Goal: Find specific page/section: Find specific page/section

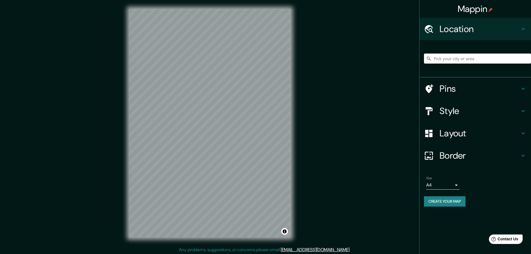
click at [445, 61] on input "Pick your city or area" at bounding box center [477, 59] width 107 height 10
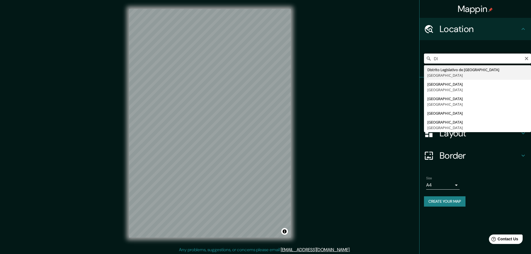
type input "D"
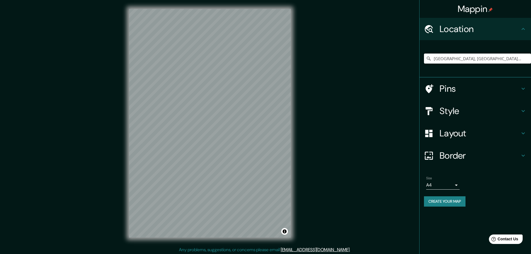
scroll to position [0, 30]
drag, startPoint x: 441, startPoint y: 59, endPoint x: 535, endPoint y: 50, distance: 94.3
click at [531, 50] on html "Mappin Location [GEOGRAPHIC_DATA], [GEOGRAPHIC_DATA], [GEOGRAPHIC_DATA] 2450000…" at bounding box center [265, 127] width 531 height 254
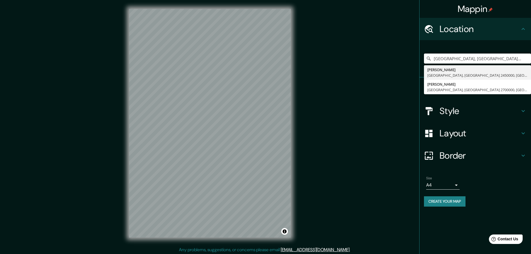
type input "[GEOGRAPHIC_DATA], [GEOGRAPHIC_DATA], [GEOGRAPHIC_DATA] 2450000, [GEOGRAPHIC_DA…"
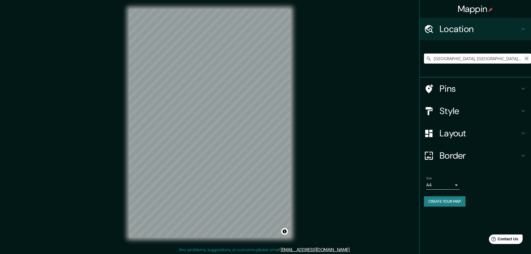
click at [525, 57] on icon "Clear" at bounding box center [526, 58] width 3 height 3
click at [514, 56] on input "Pick your city or area" at bounding box center [477, 59] width 107 height 10
paste input "La Filarmónica [PERSON_NAME]"
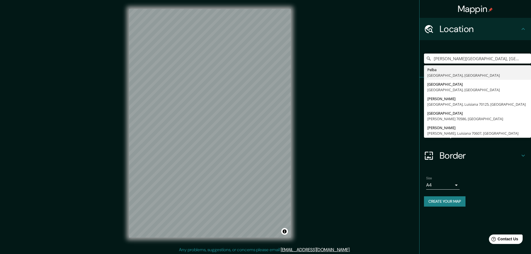
drag, startPoint x: 510, startPoint y: 57, endPoint x: 391, endPoint y: 65, distance: 119.0
click at [391, 65] on div "Mappin Location [GEOGRAPHIC_DATA][PERSON_NAME][GEOGRAPHIC_DATA], [GEOGRAPHIC_DA…" at bounding box center [265, 127] width 531 height 255
paste input "La Filarmónica [PERSON_NAME]"
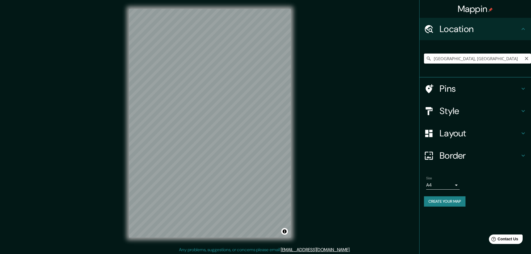
click at [480, 57] on input "[GEOGRAPHIC_DATA], [GEOGRAPHIC_DATA]" at bounding box center [477, 59] width 107 height 10
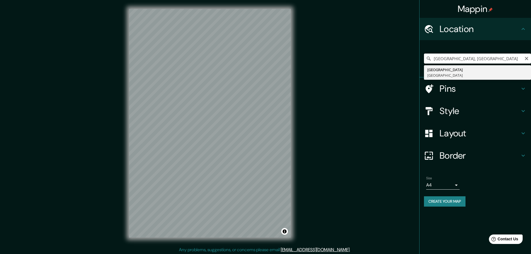
paste input "La Filarmónica [PERSON_NAME]"
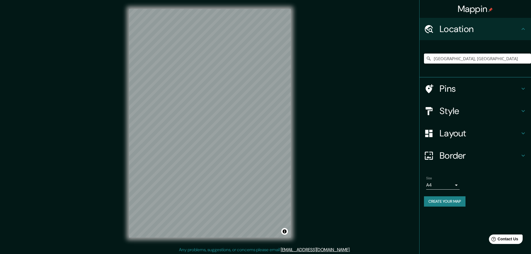
drag, startPoint x: 491, startPoint y: 60, endPoint x: 411, endPoint y: 59, distance: 80.0
click at [411, 58] on div "Mappin Location [GEOGRAPHIC_DATA], [GEOGRAPHIC_DATA] [GEOGRAPHIC_DATA] [GEOGRAP…" at bounding box center [265, 127] width 531 height 255
paste input "La Filarmónica del Elb"
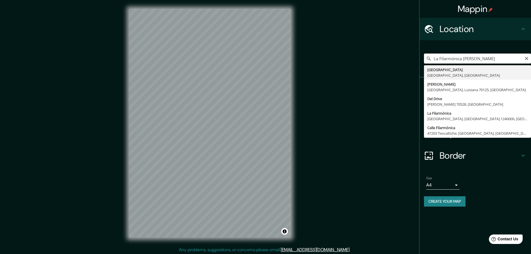
type input "[GEOGRAPHIC_DATA], [GEOGRAPHIC_DATA], [GEOGRAPHIC_DATA]"
